Goal: Information Seeking & Learning: Understand process/instructions

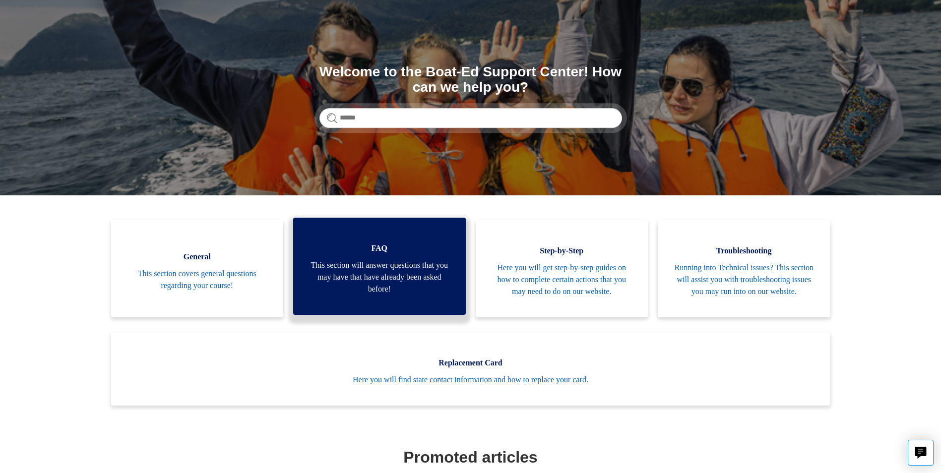
scroll to position [149, 0]
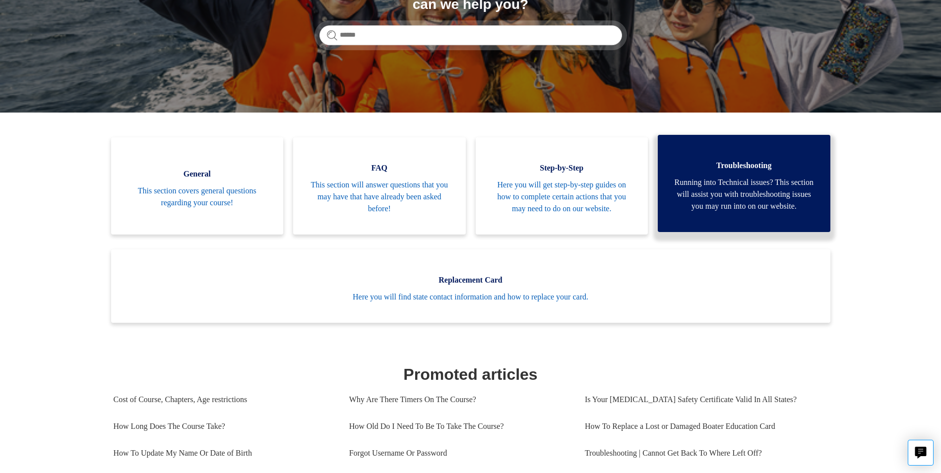
click at [736, 179] on span "Running into Technical issues? This section will assist you with troubleshootin…" at bounding box center [744, 195] width 143 height 36
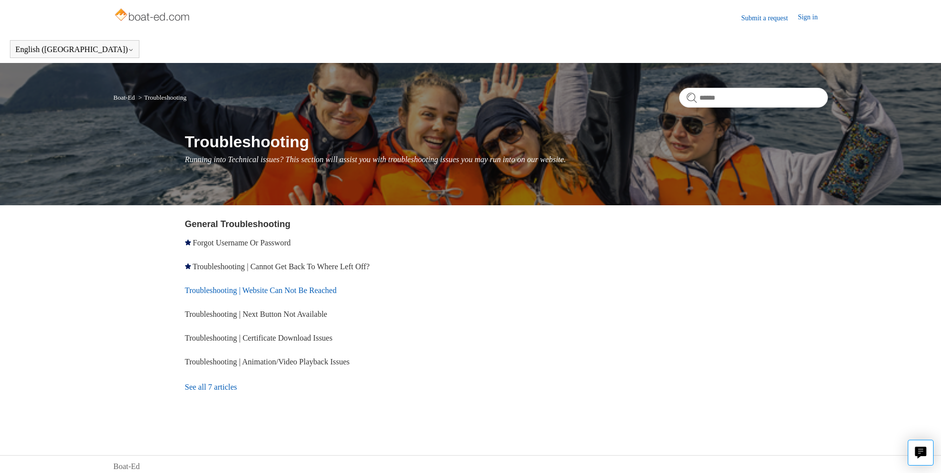
click at [250, 288] on link "Troubleshooting | Website Can Not Be Reached" at bounding box center [261, 290] width 152 height 8
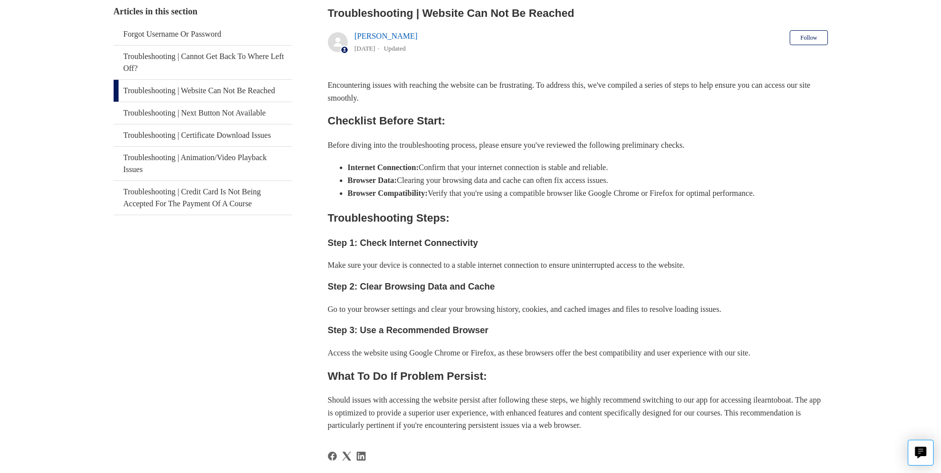
scroll to position [270, 0]
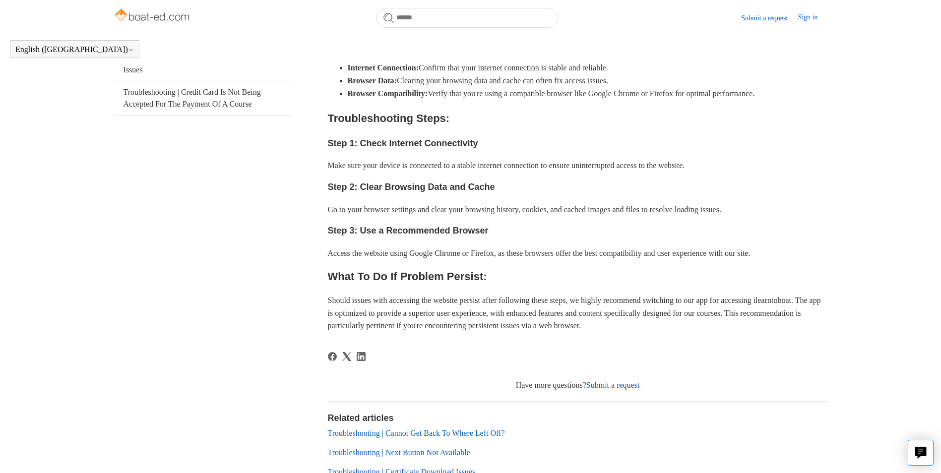
click at [627, 385] on link "Submit a request" at bounding box center [614, 385] width 54 height 8
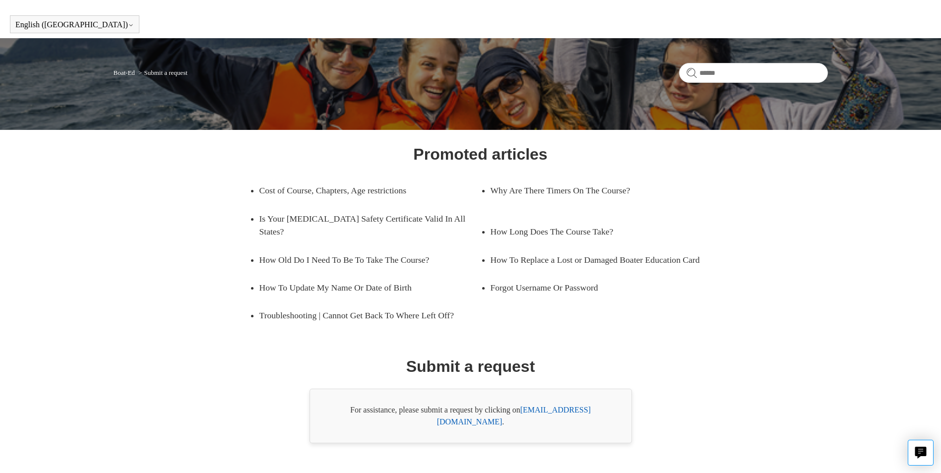
scroll to position [35, 0]
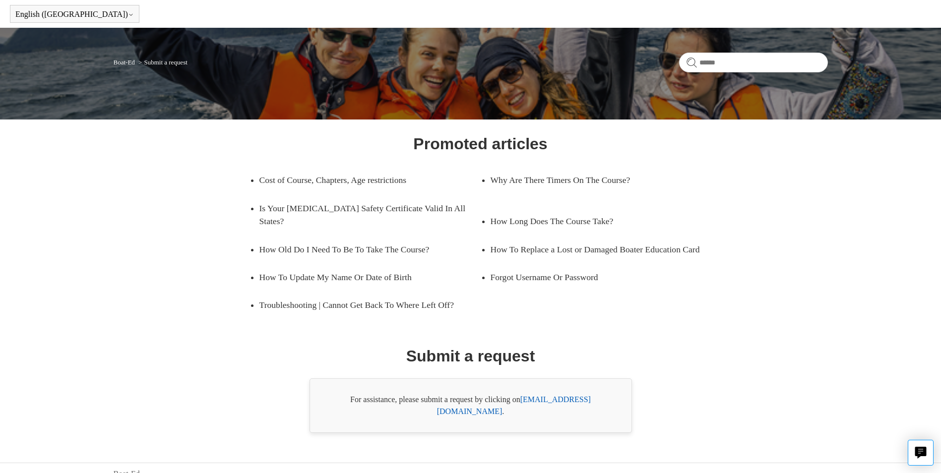
click at [565, 397] on link "support@boat-ed.com" at bounding box center [514, 406] width 154 height 20
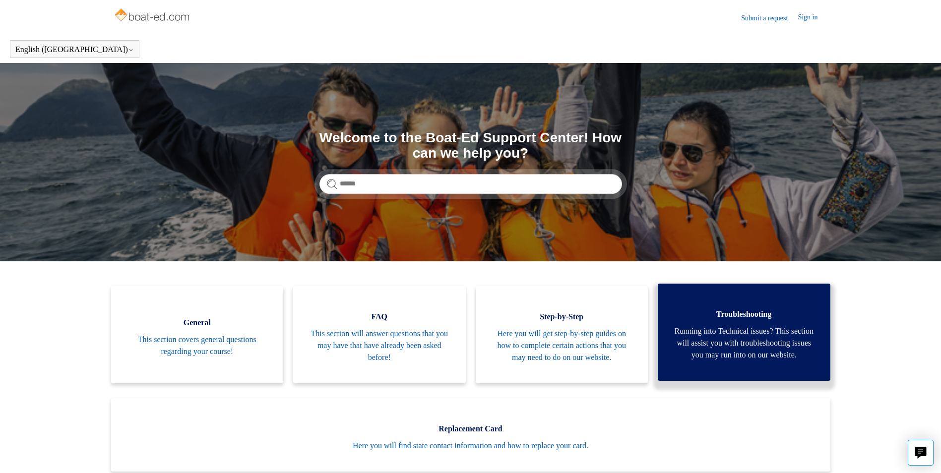
click at [749, 361] on span "Running into Technical issues? This section will assist you with troubleshootin…" at bounding box center [744, 344] width 143 height 36
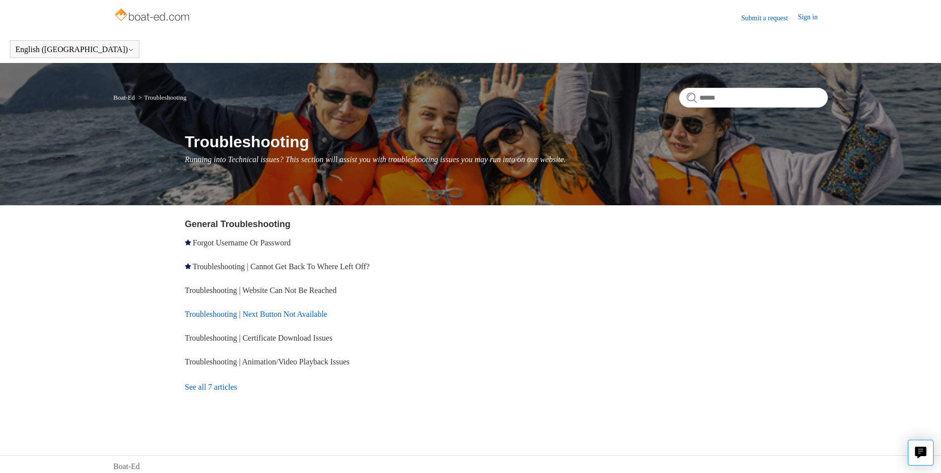
click at [324, 316] on link "Troubleshooting | Next Button Not Available" at bounding box center [256, 314] width 142 height 8
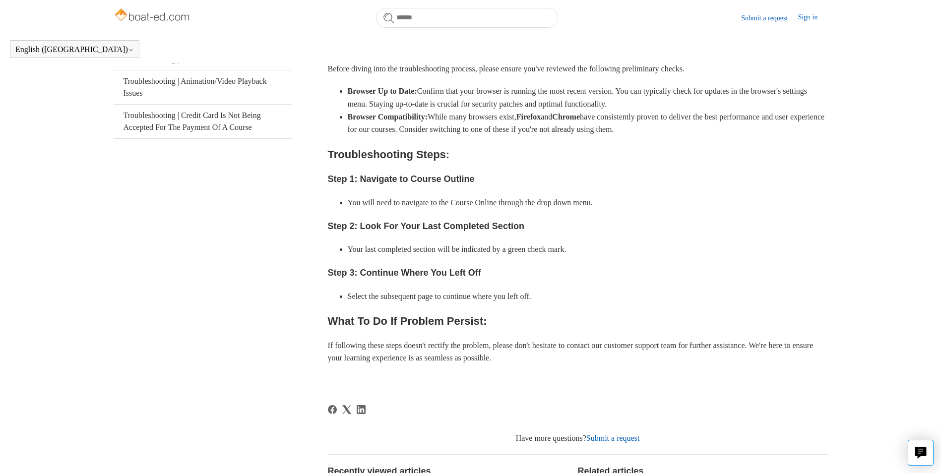
scroll to position [270, 0]
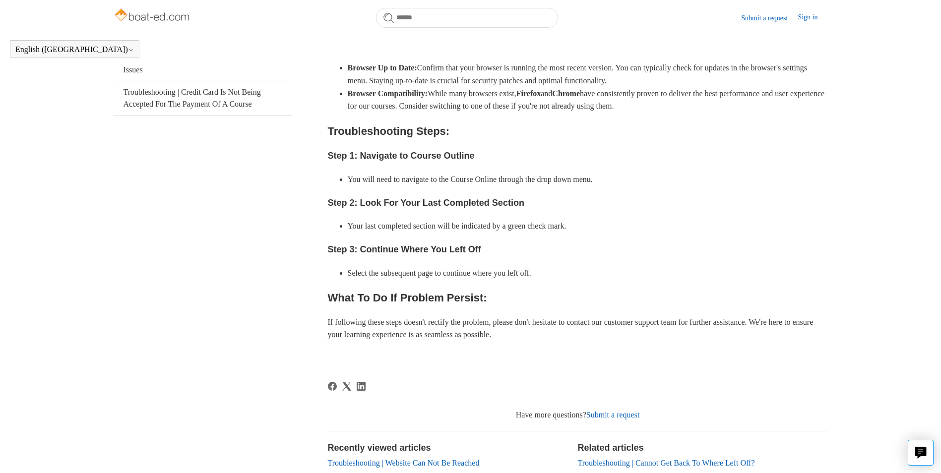
click at [626, 414] on link "Submit a request" at bounding box center [614, 415] width 54 height 8
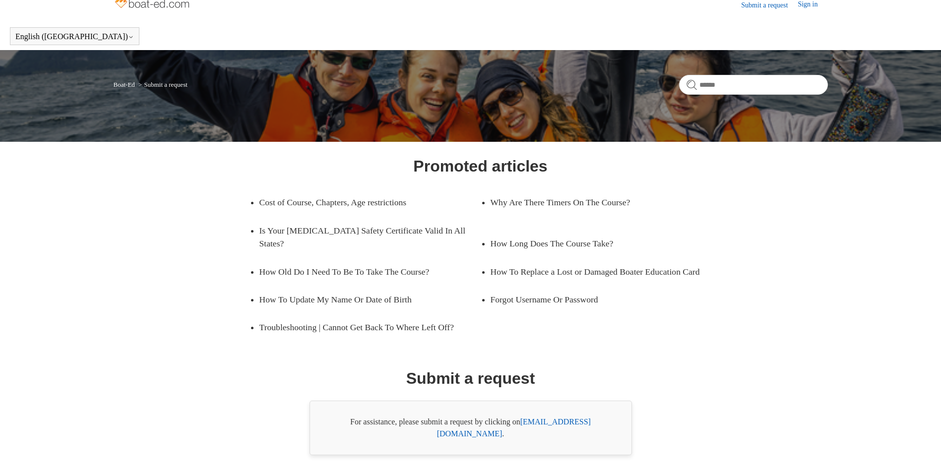
scroll to position [35, 0]
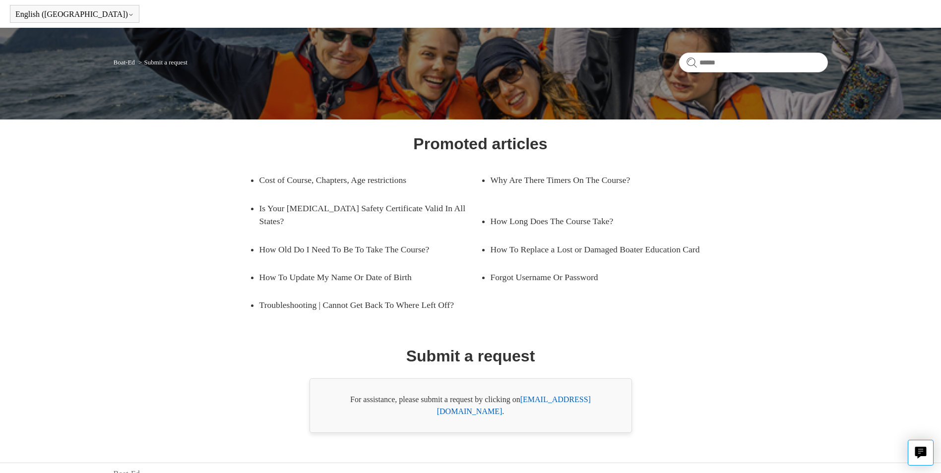
click at [586, 402] on link "support@boat-ed.com" at bounding box center [514, 406] width 154 height 20
click at [791, 280] on div "Promoted articles Cost of Course, Chapters, Age restrictions Why Are There Time…" at bounding box center [470, 282] width 643 height 301
click at [615, 179] on link "Why Are There Timers On The Course?" at bounding box center [594, 180] width 206 height 28
